Goal: Navigation & Orientation: Find specific page/section

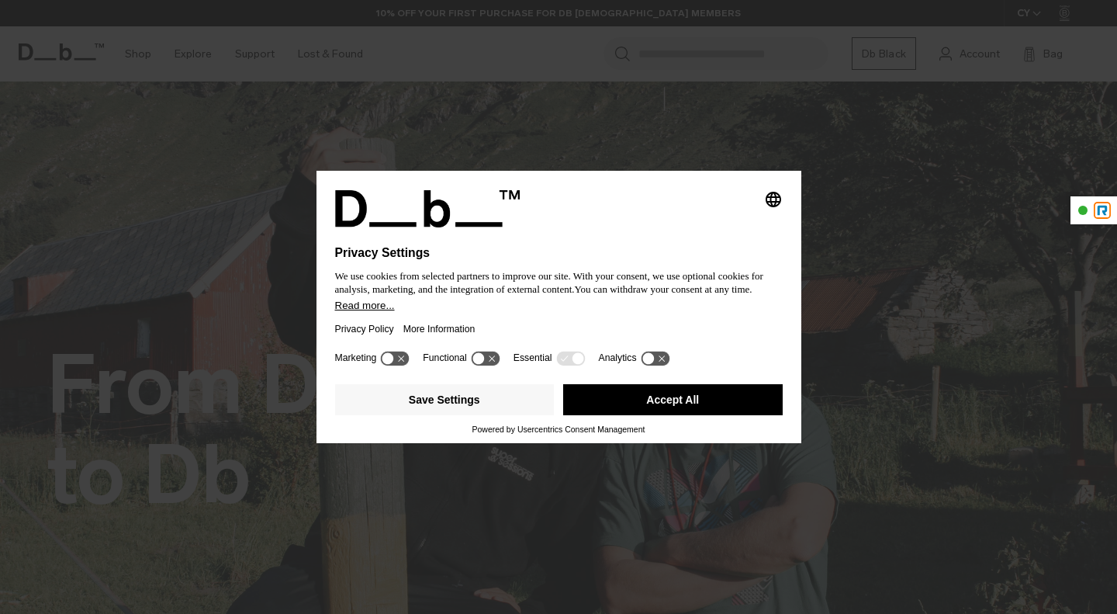
click at [696, 405] on button "Accept All" at bounding box center [673, 399] width 220 height 31
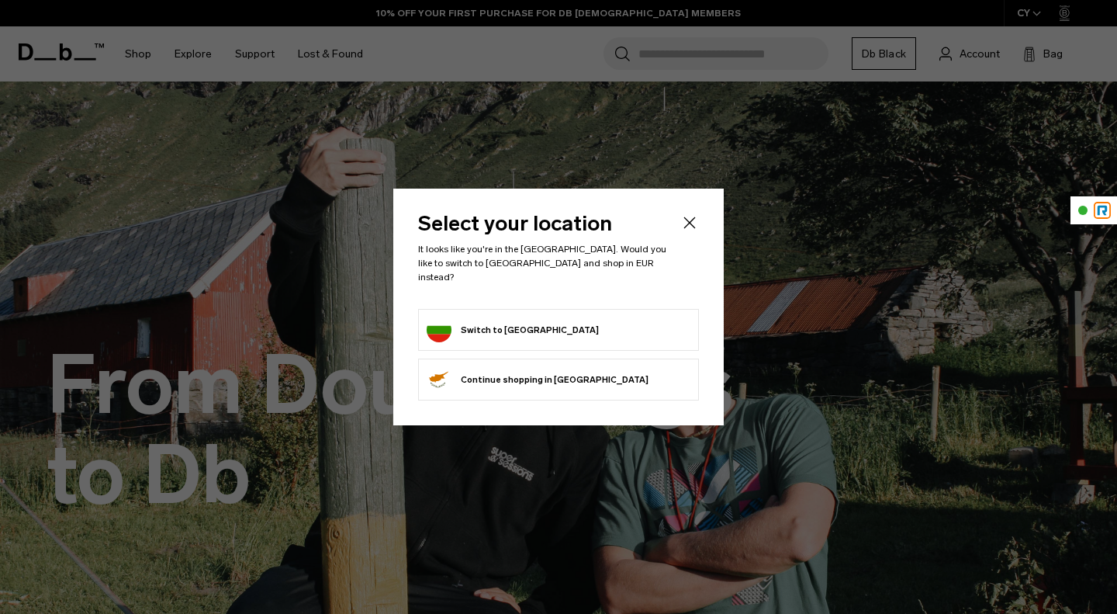
click at [691, 227] on icon "Close" at bounding box center [690, 222] width 19 height 19
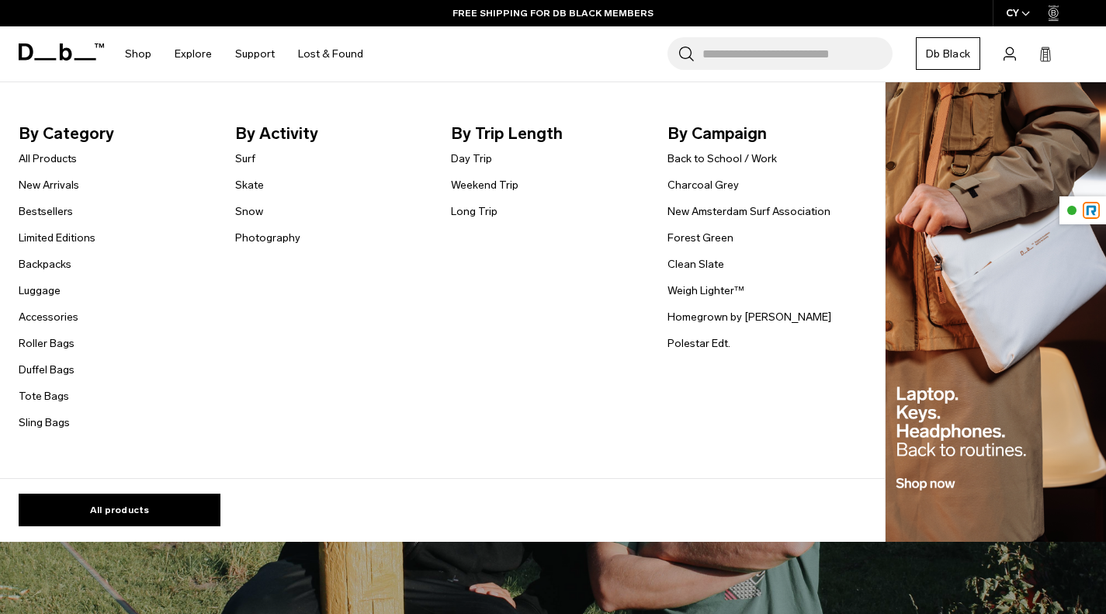
click at [59, 188] on link "New Arrivals" at bounding box center [49, 185] width 61 height 16
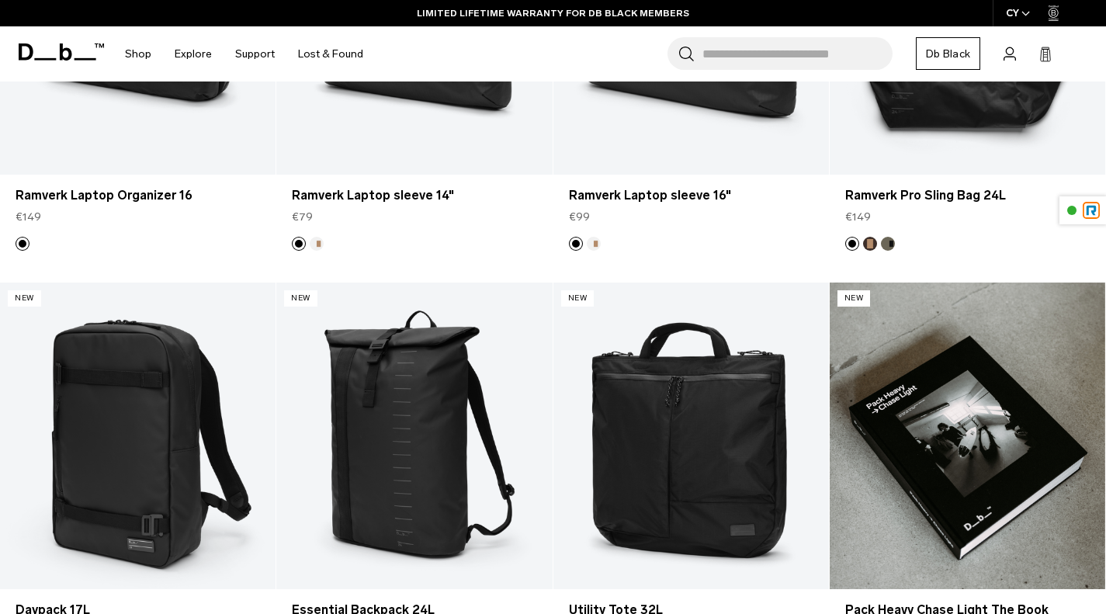
scroll to position [3880, 0]
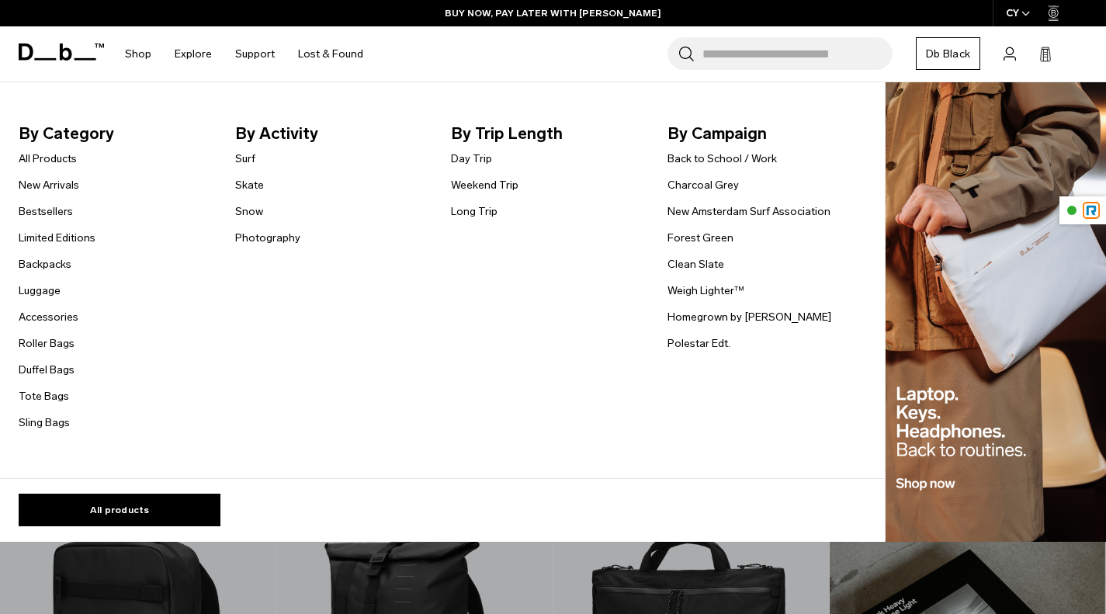
click at [40, 369] on link "Duffel Bags" at bounding box center [47, 370] width 56 height 16
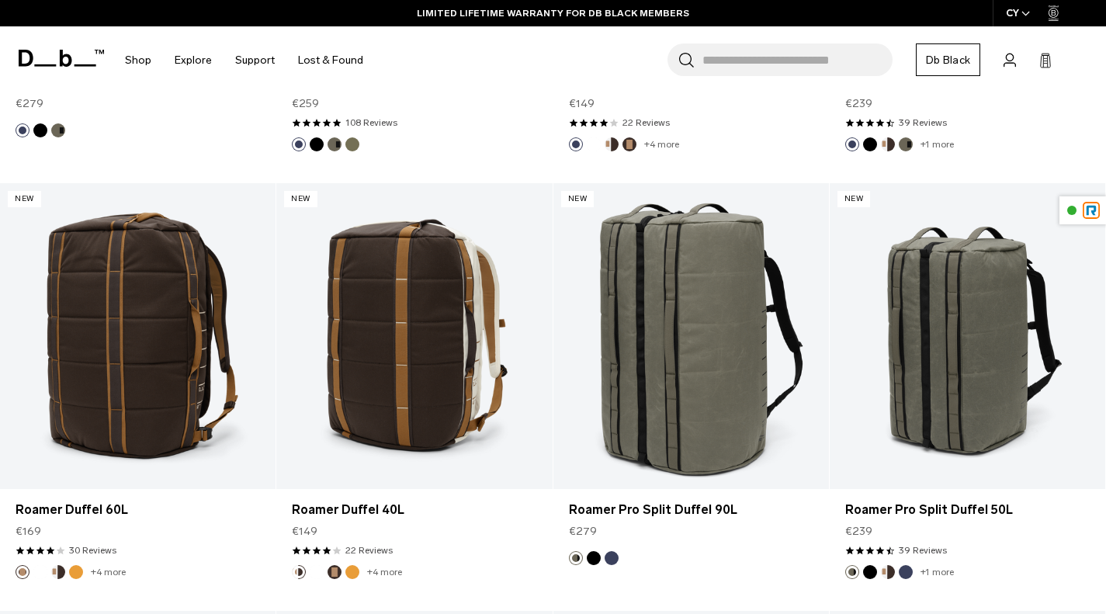
scroll to position [1552, 0]
